Goal: Task Accomplishment & Management: Complete application form

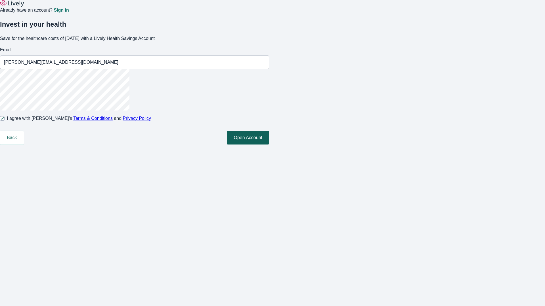
click at [269, 145] on button "Open Account" at bounding box center [248, 138] width 42 height 14
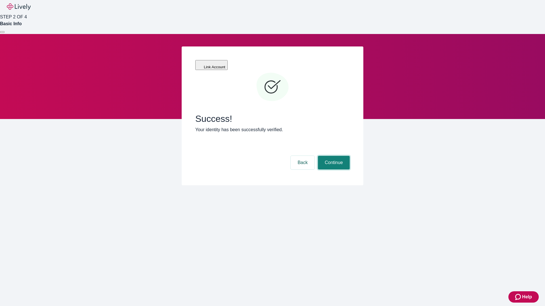
click at [333, 156] on button "Continue" at bounding box center [334, 163] width 32 height 14
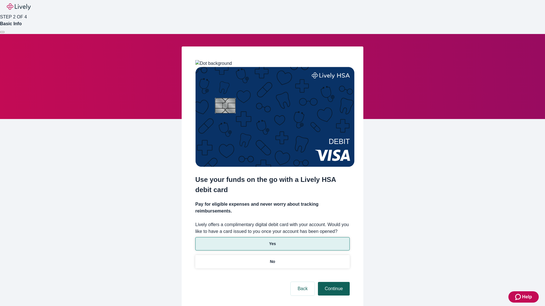
click at [272, 241] on p "Yes" at bounding box center [272, 244] width 7 height 6
click at [333, 282] on button "Continue" at bounding box center [334, 289] width 32 height 14
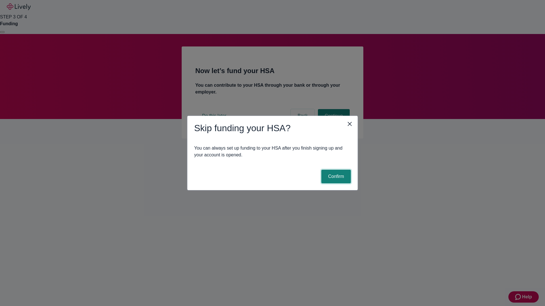
click at [335, 177] on button "Confirm" at bounding box center [336, 177] width 30 height 14
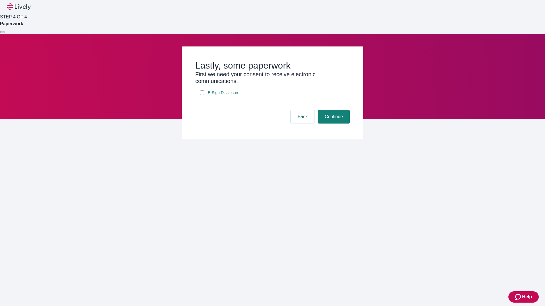
click at [202, 95] on input "E-Sign Disclosure" at bounding box center [202, 93] width 5 height 5
checkbox input "true"
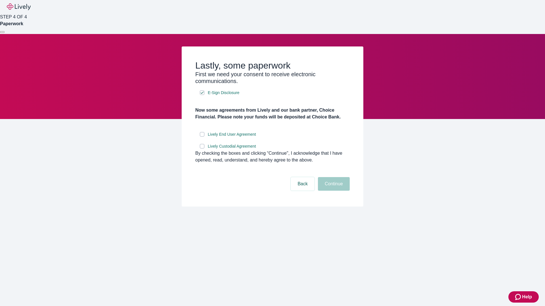
click at [202, 137] on input "Lively End User Agreement" at bounding box center [202, 134] width 5 height 5
checkbox input "true"
click at [202, 149] on input "Lively Custodial Agreement" at bounding box center [202, 146] width 5 height 5
checkbox input "true"
click at [333, 191] on button "Continue" at bounding box center [334, 184] width 32 height 14
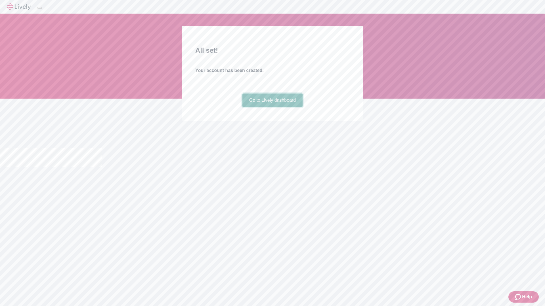
click at [272, 107] on link "Go to Lively dashboard" at bounding box center [272, 101] width 60 height 14
